Goal: Navigation & Orientation: Find specific page/section

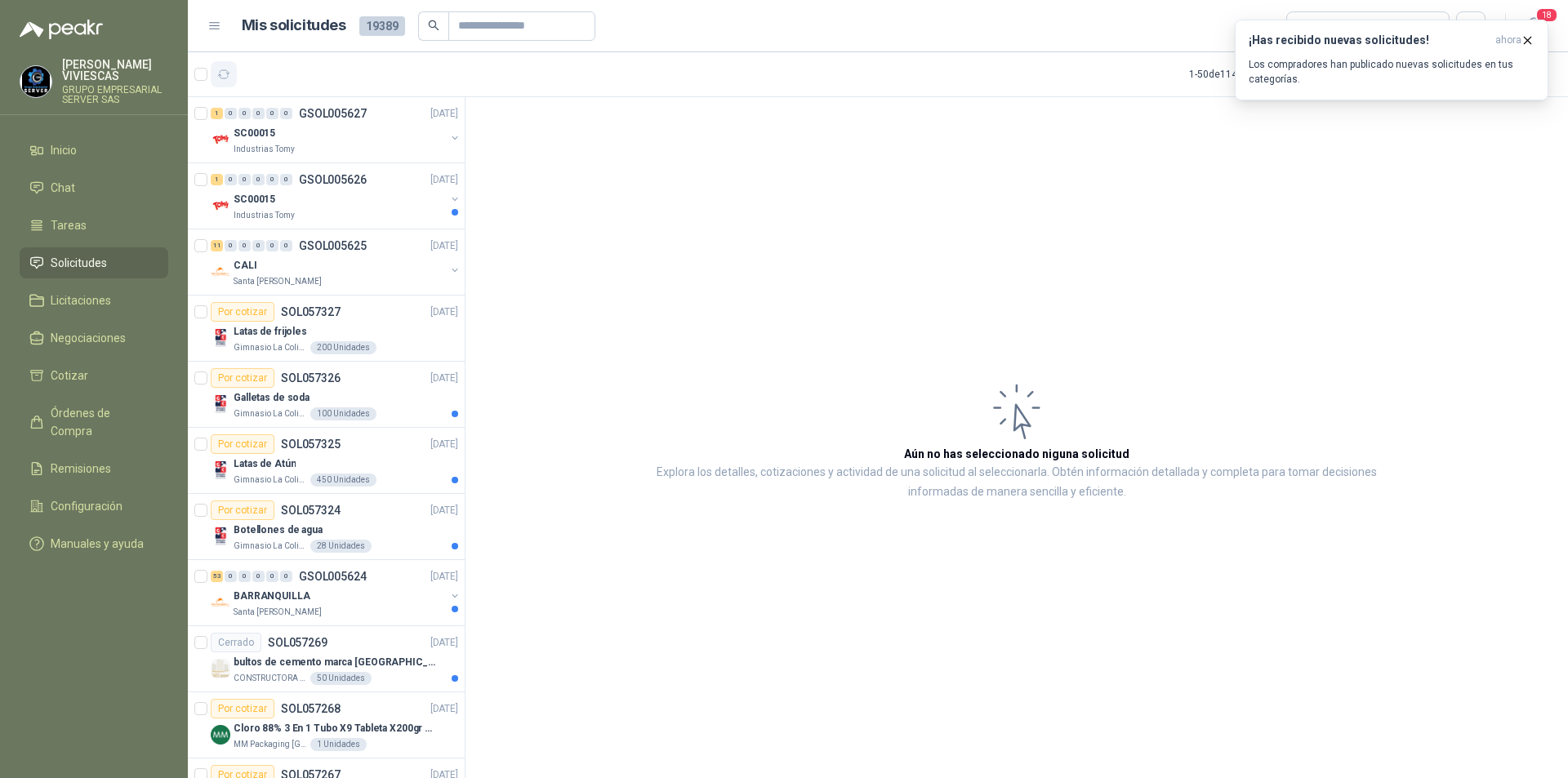
click at [226, 74] on icon "button" at bounding box center [224, 75] width 14 height 14
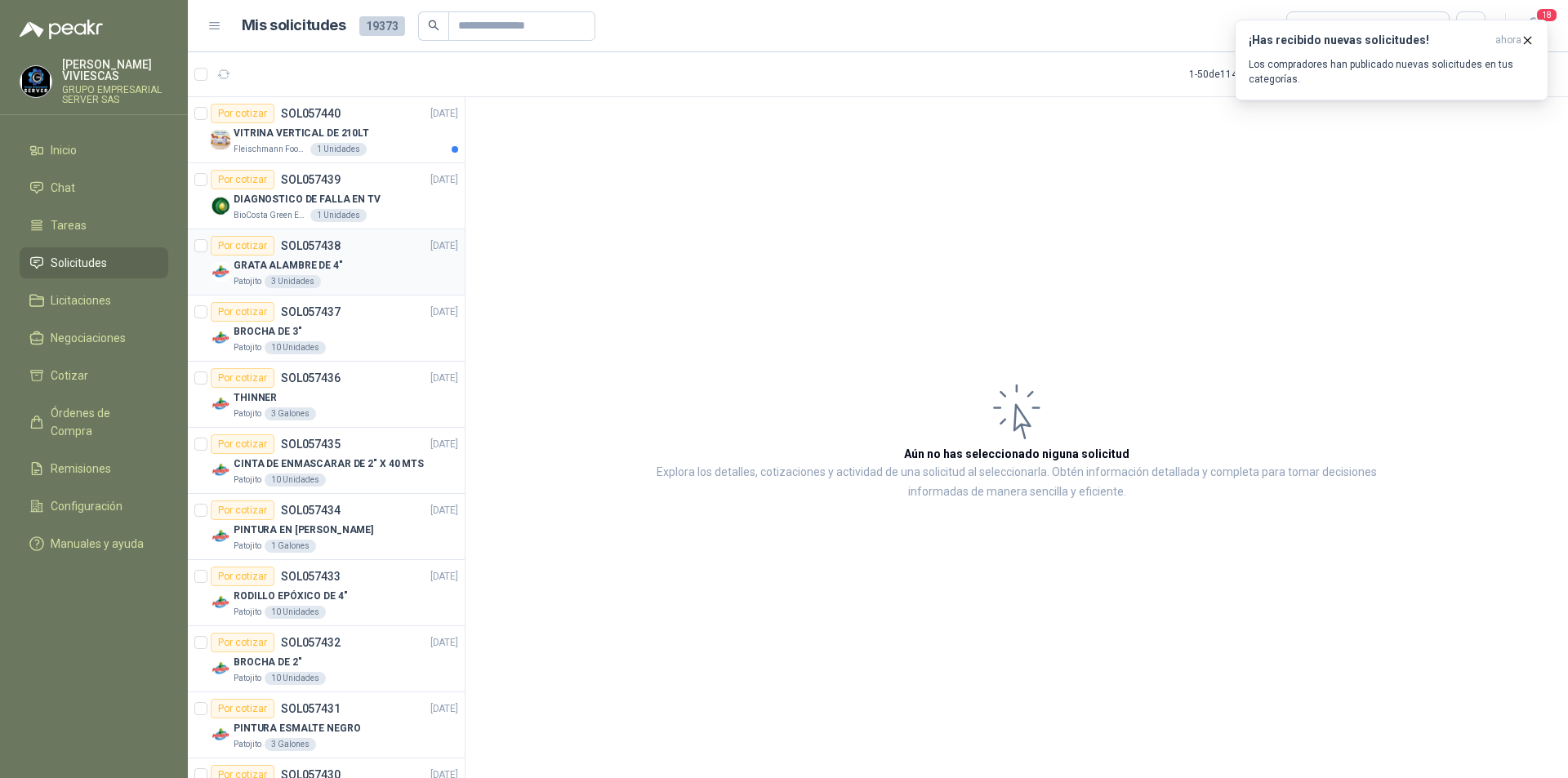
click at [372, 287] on div "Patojito 3 Unidades" at bounding box center [346, 282] width 225 height 13
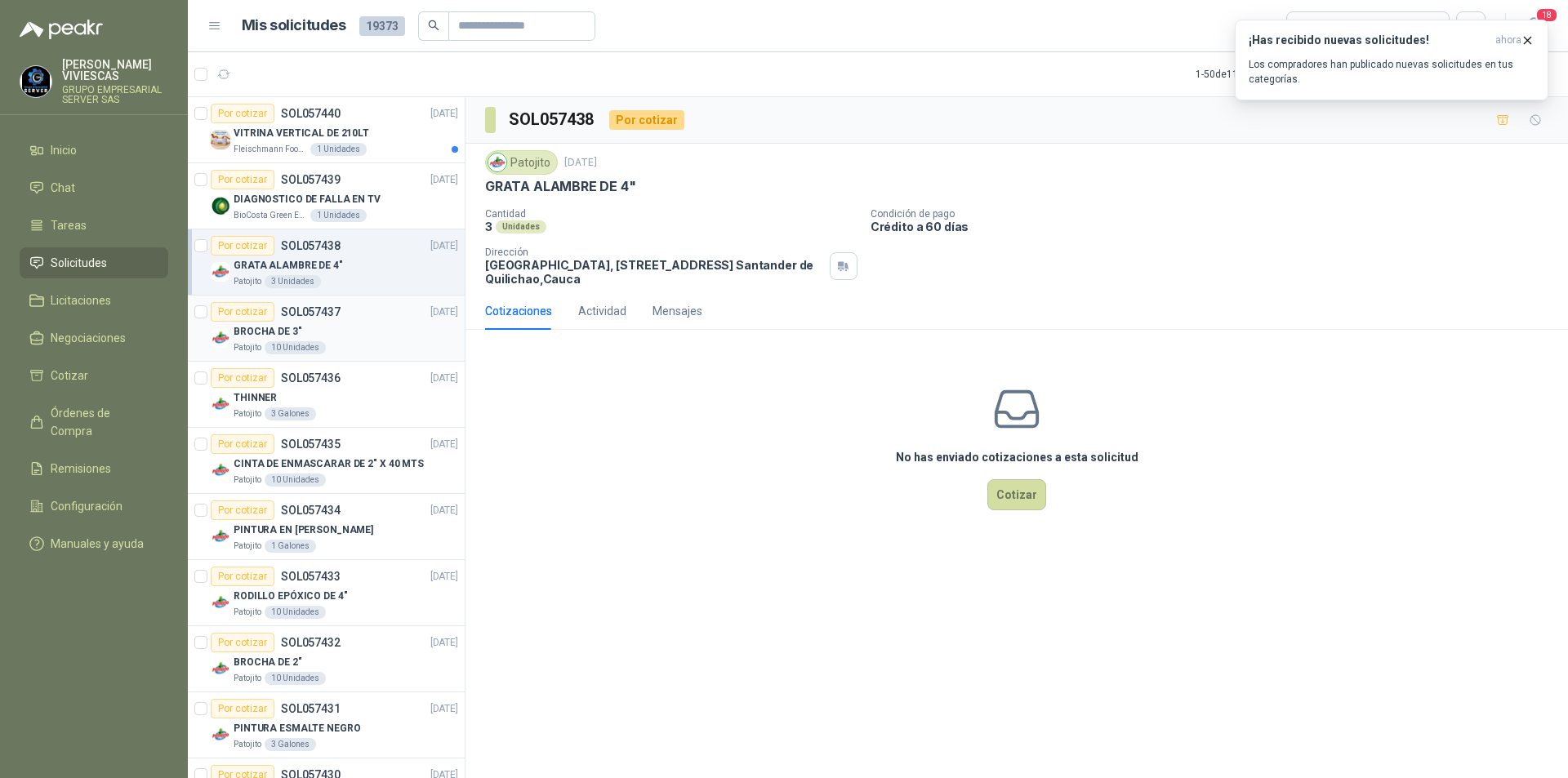
click at [349, 333] on div "BROCHA DE 3"" at bounding box center [346, 331] width 225 height 20
click at [385, 388] on div "Por cotizar SOL057436 [DATE] THINNER Patojito 3 Galones" at bounding box center [334, 394] width 247 height 52
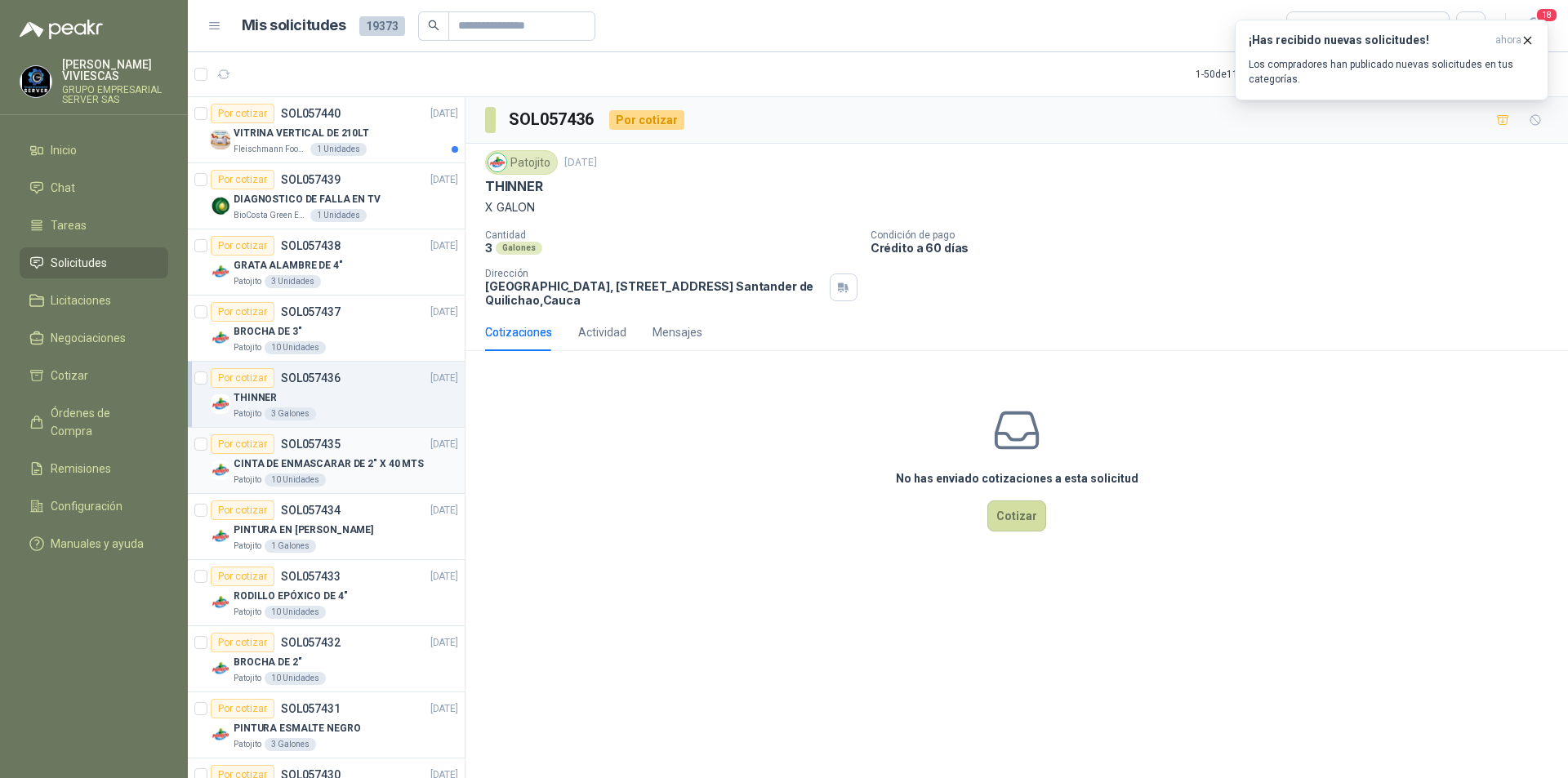
click at [405, 476] on div "Patojito 10 Unidades" at bounding box center [346, 481] width 225 height 13
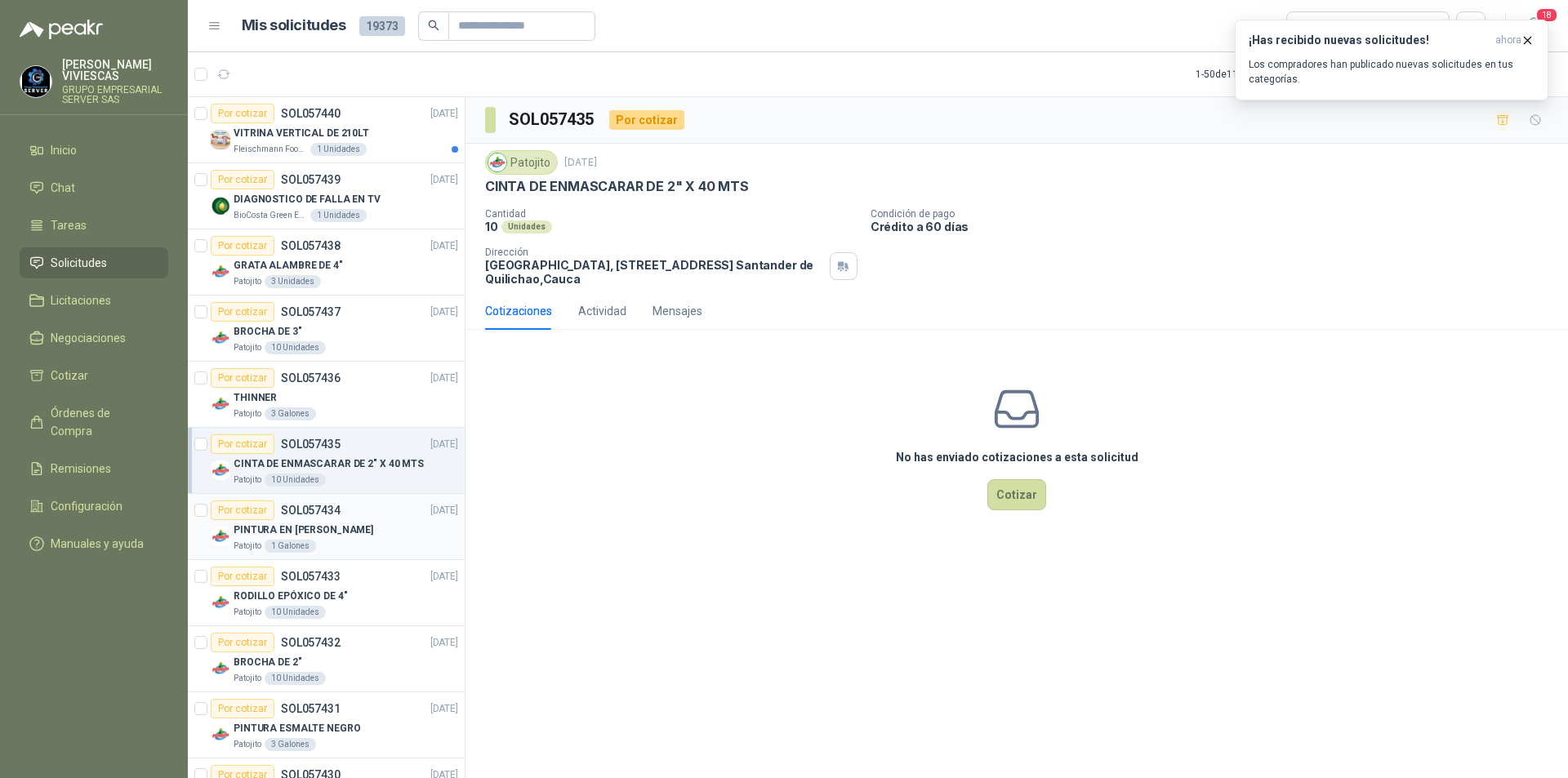
click at [385, 530] on div "PINTURA EN [PERSON_NAME]" at bounding box center [346, 530] width 225 height 20
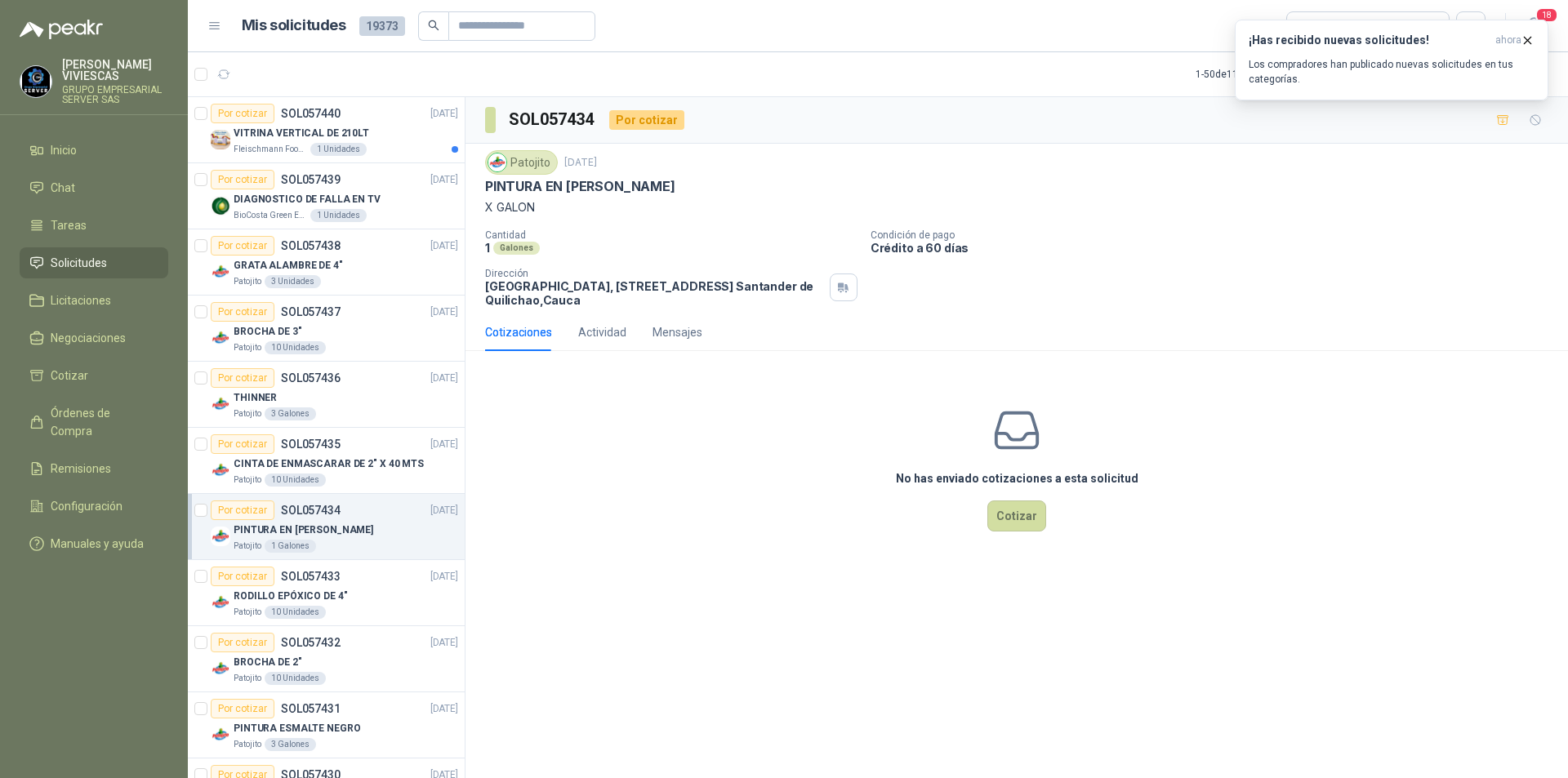
click at [74, 257] on span "Solicitudes" at bounding box center [79, 262] width 57 height 18
